Goal: Task Accomplishment & Management: Complete application form

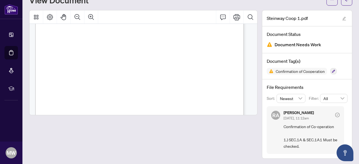
scroll to position [31, 0]
click at [58, 87] on span "a)" at bounding box center [56, 88] width 3 height 3
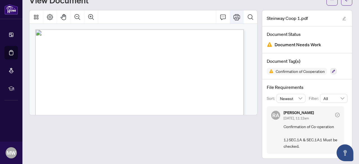
click at [234, 17] on icon "Print" at bounding box center [237, 17] width 7 height 7
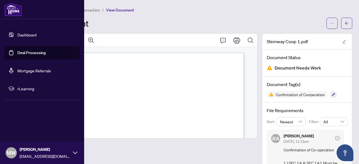
click at [21, 53] on link "Deal Processing" at bounding box center [31, 52] width 28 height 5
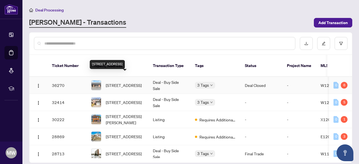
click at [128, 82] on span "[STREET_ADDRESS]" at bounding box center [124, 85] width 36 height 6
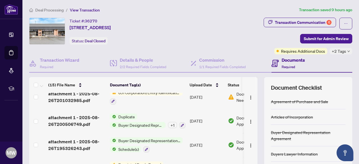
scroll to position [94, 0]
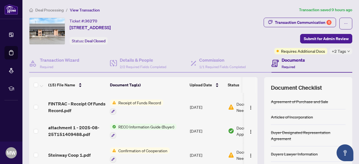
click at [135, 100] on span "Receipt of Funds Record" at bounding box center [139, 103] width 47 height 6
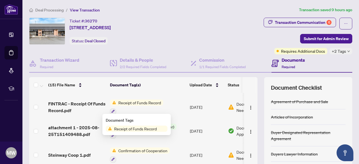
click at [122, 129] on span "Receipt of Funds Record" at bounding box center [135, 129] width 47 height 6
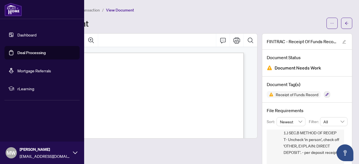
click at [17, 50] on link "Deal Processing" at bounding box center [31, 52] width 28 height 5
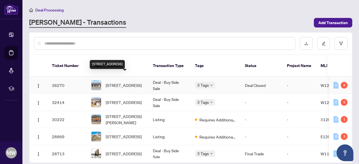
click at [117, 82] on span "[STREET_ADDRESS]" at bounding box center [124, 85] width 36 height 6
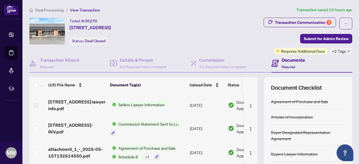
scroll to position [70, 0]
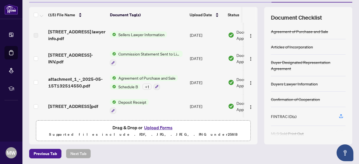
click at [159, 125] on button "Upload Forms" at bounding box center [159, 127] width 32 height 7
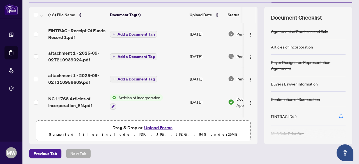
scroll to position [0, 0]
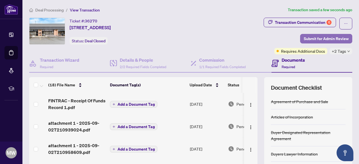
click at [324, 38] on span "Submit for Admin Review" at bounding box center [326, 38] width 45 height 9
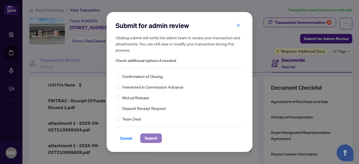
click at [154, 139] on span "Submit" at bounding box center [151, 138] width 13 height 9
